Goal: Task Accomplishment & Management: Use online tool/utility

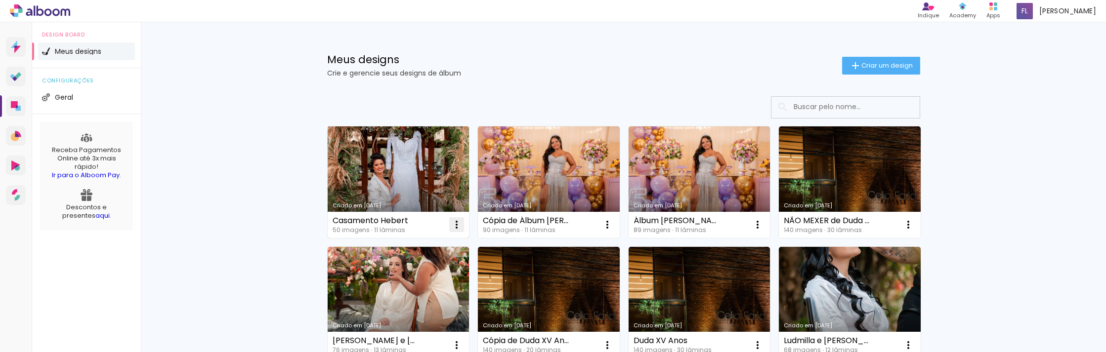
click at [454, 220] on iron-icon at bounding box center [457, 225] width 12 height 12
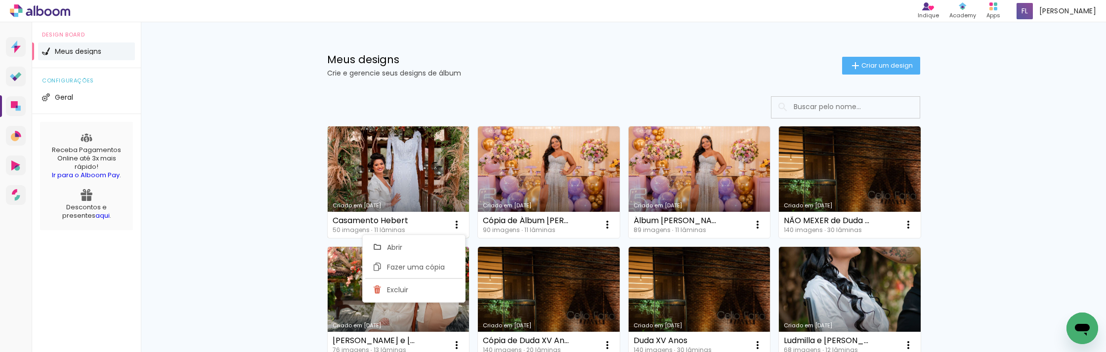
click at [412, 184] on link "Criado em [DATE]" at bounding box center [399, 183] width 142 height 112
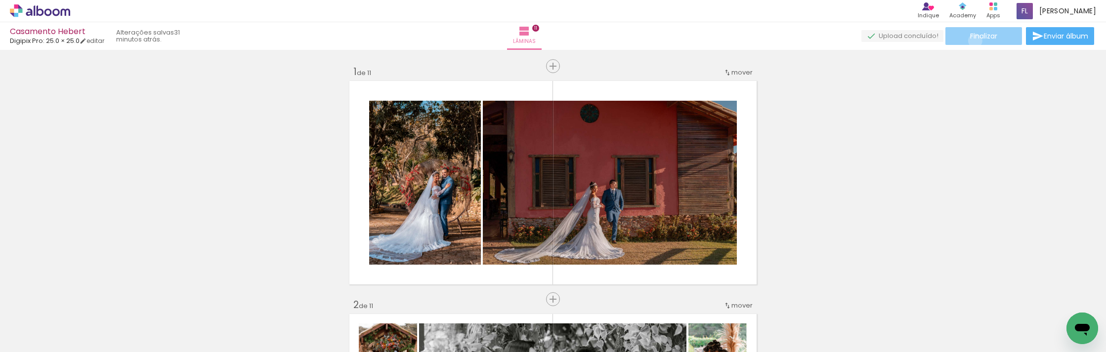
click at [972, 40] on span "Finalizar" at bounding box center [983, 36] width 27 height 7
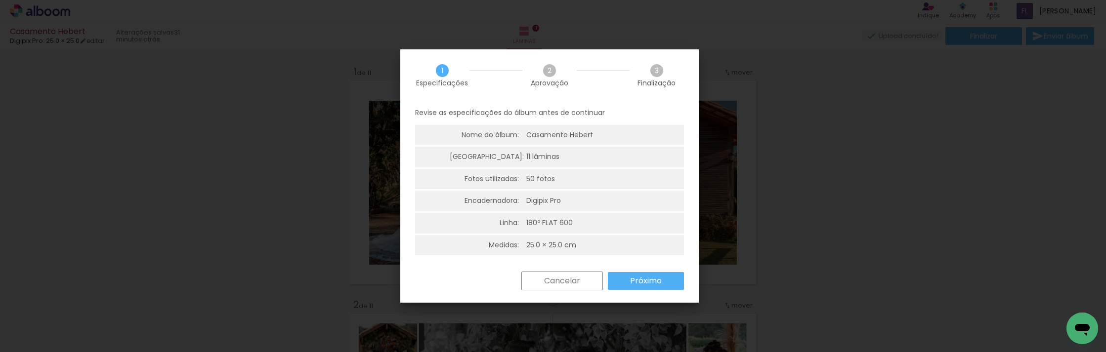
click at [667, 277] on paper-button "Próximo" at bounding box center [646, 281] width 76 height 18
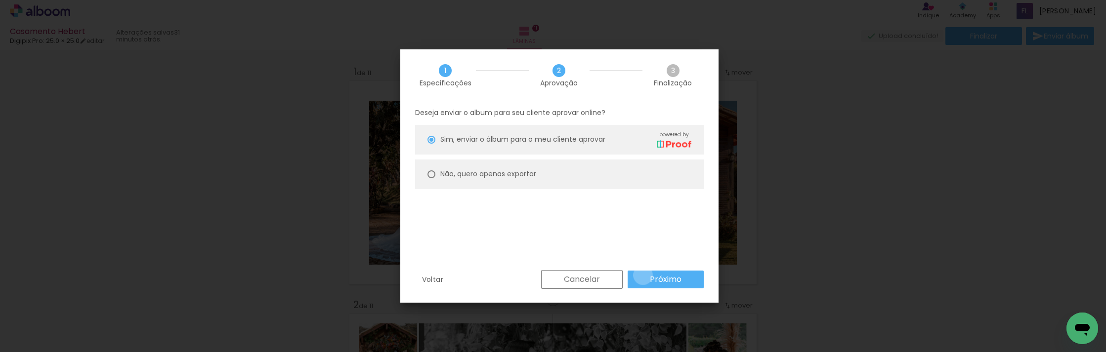
click at [643, 275] on paper-button "Próximo" at bounding box center [666, 280] width 76 height 18
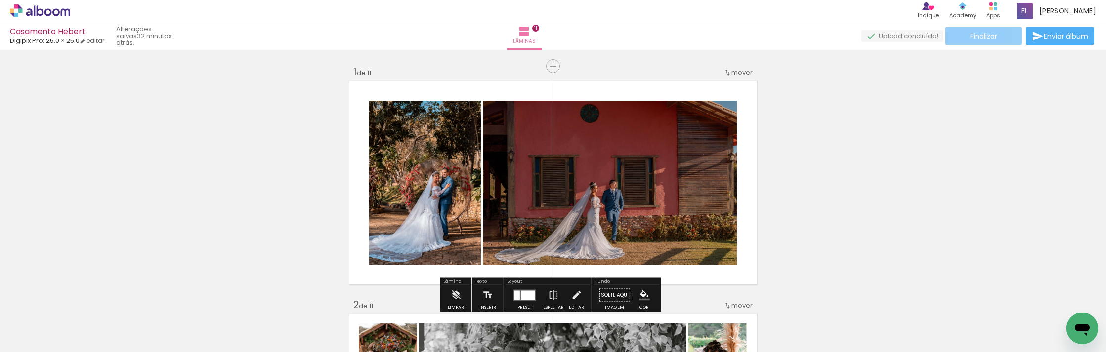
click at [994, 37] on paper-button "Finalizar" at bounding box center [983, 36] width 77 height 18
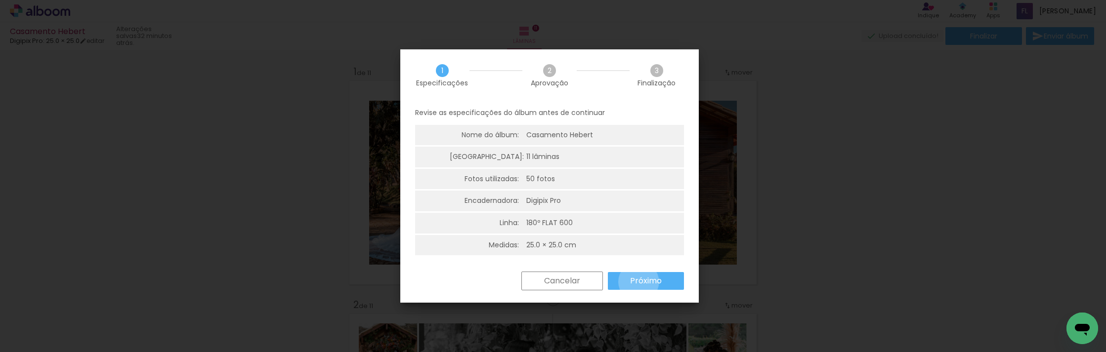
click at [0, 0] on slot "Próximo" at bounding box center [0, 0] width 0 height 0
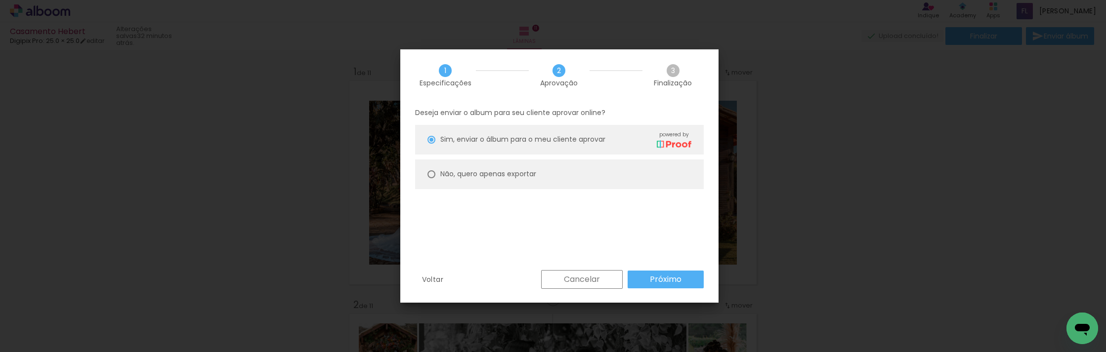
click at [638, 282] on paper-button "Próximo" at bounding box center [666, 280] width 76 height 18
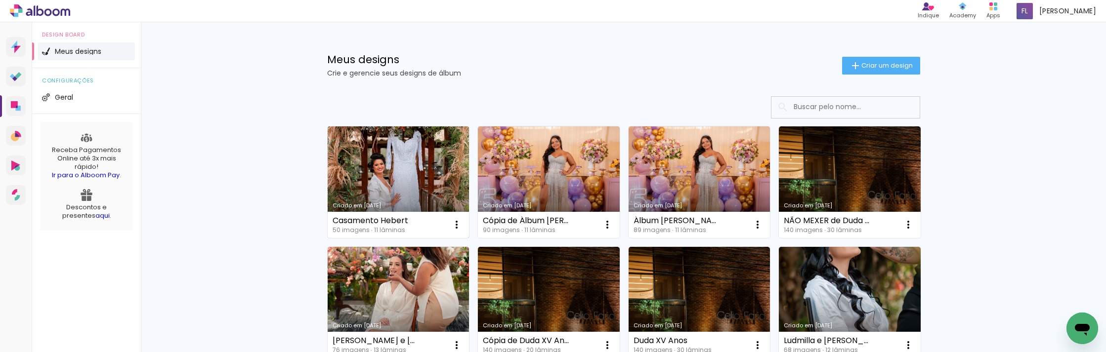
click at [424, 154] on link "Criado em 18/09/25" at bounding box center [399, 183] width 142 height 112
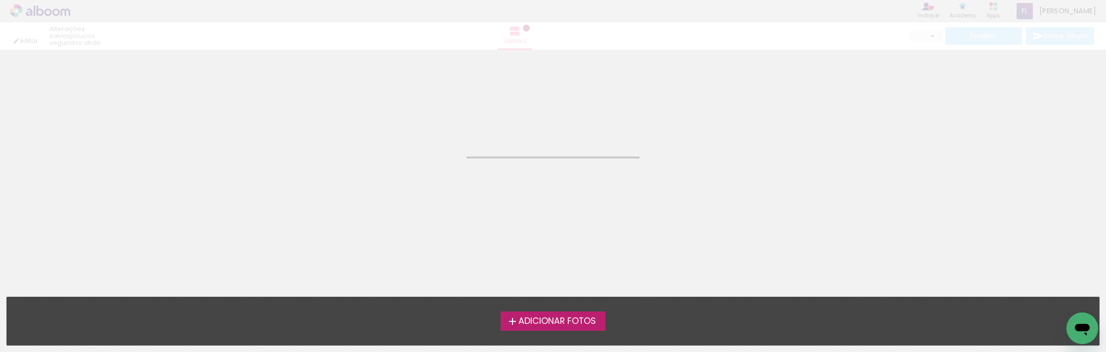
click at [424, 154] on neon-animated-pages "Confirmar Cancelar" at bounding box center [553, 201] width 1106 height 302
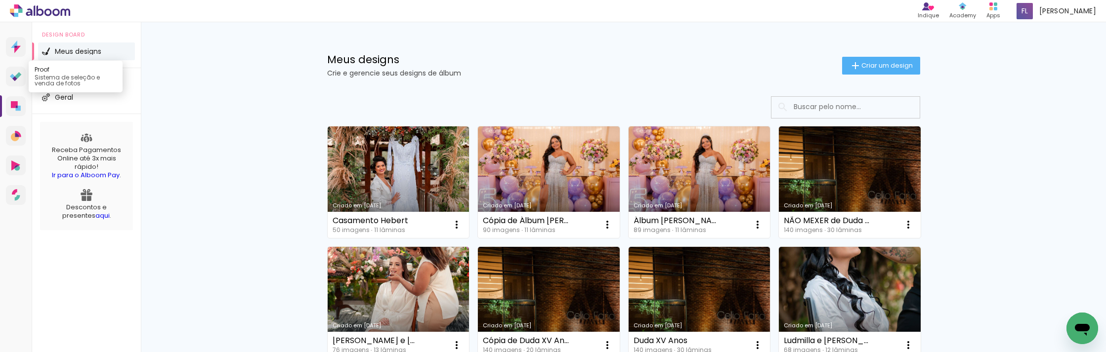
click at [16, 78] on icon at bounding box center [14, 78] width 5 height 5
